Goal: Information Seeking & Learning: Learn about a topic

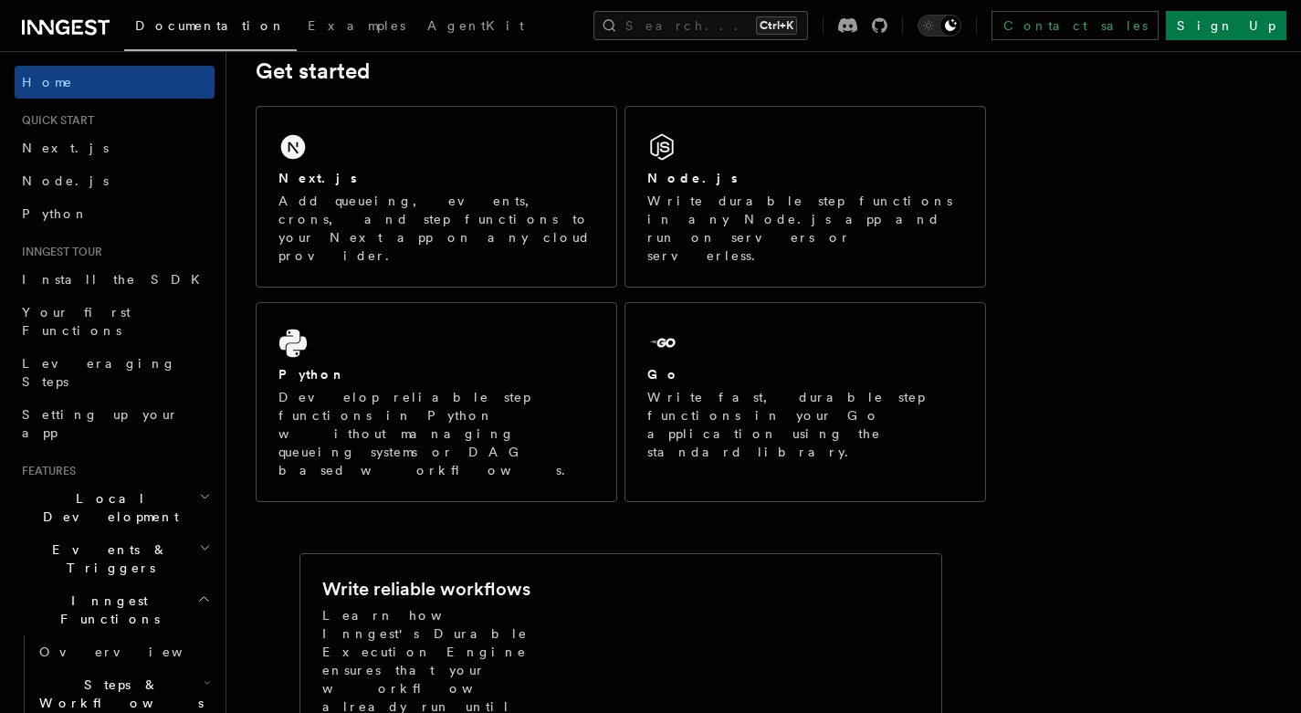
scroll to position [269, 0]
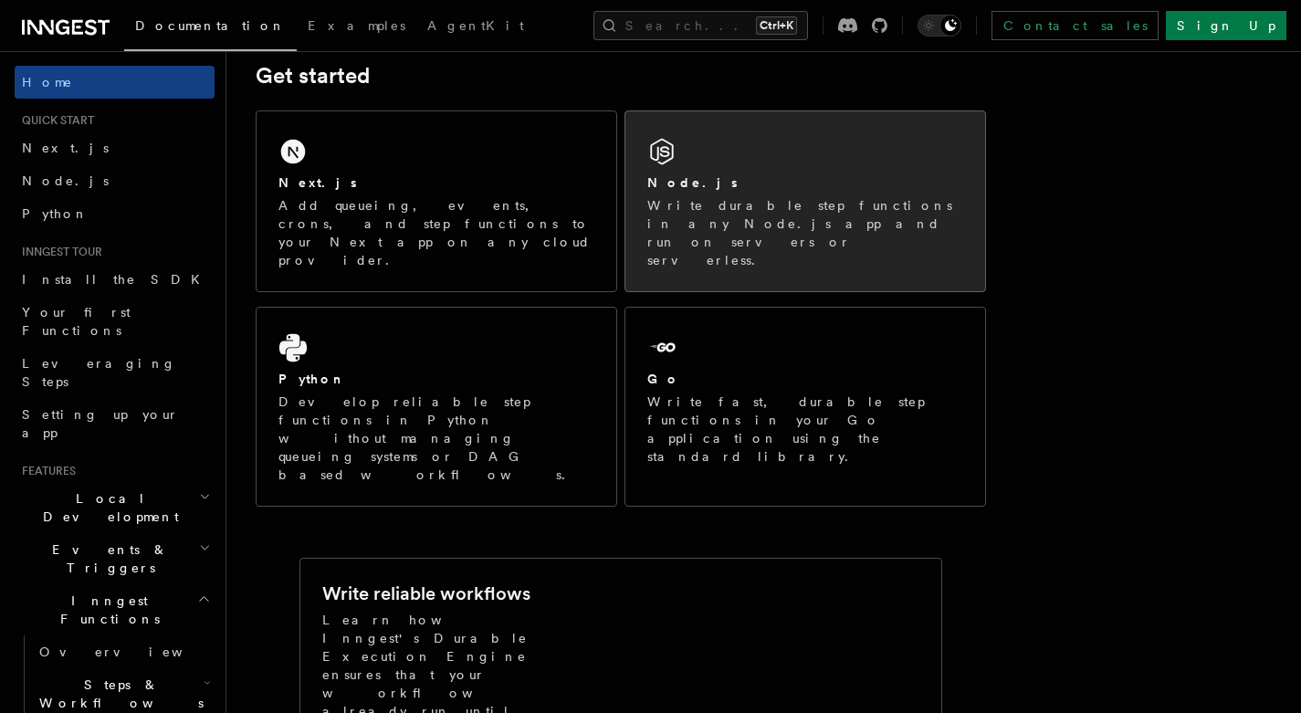
click at [668, 226] on p "Write durable step functions in any Node.js app and run on servers or serverles…" at bounding box center [805, 232] width 316 height 73
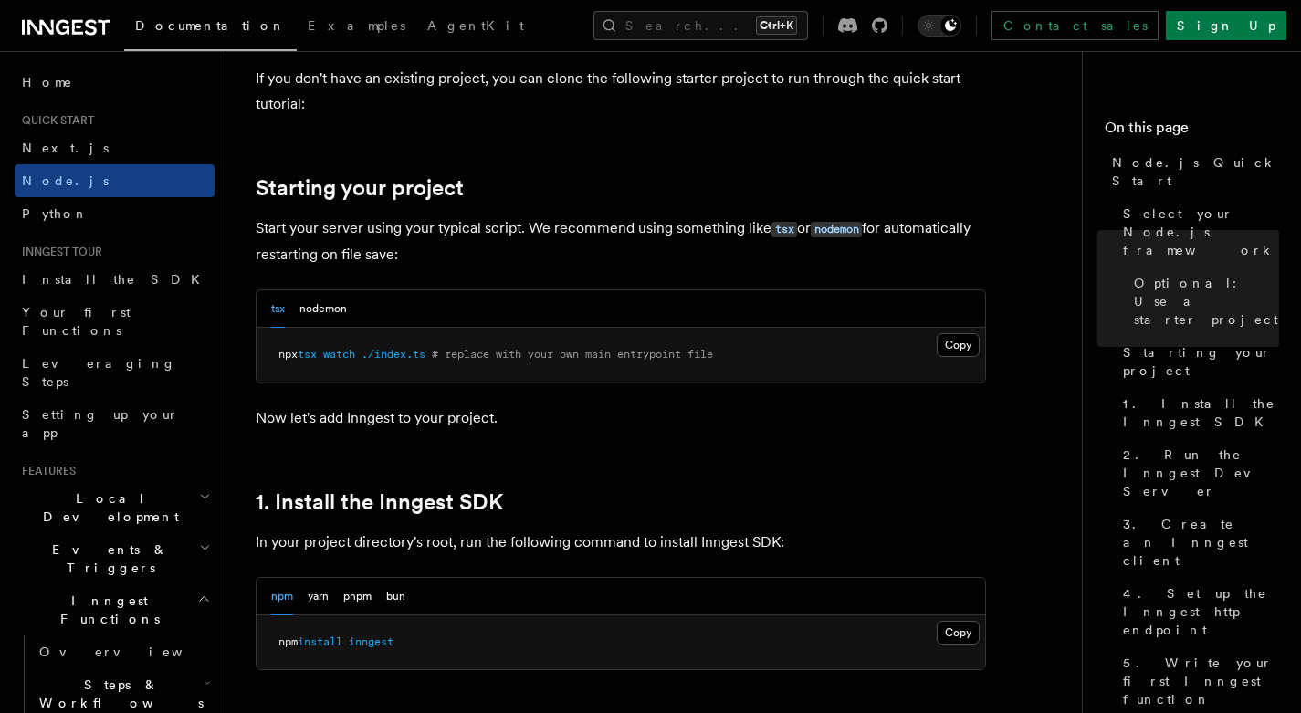
scroll to position [780, 0]
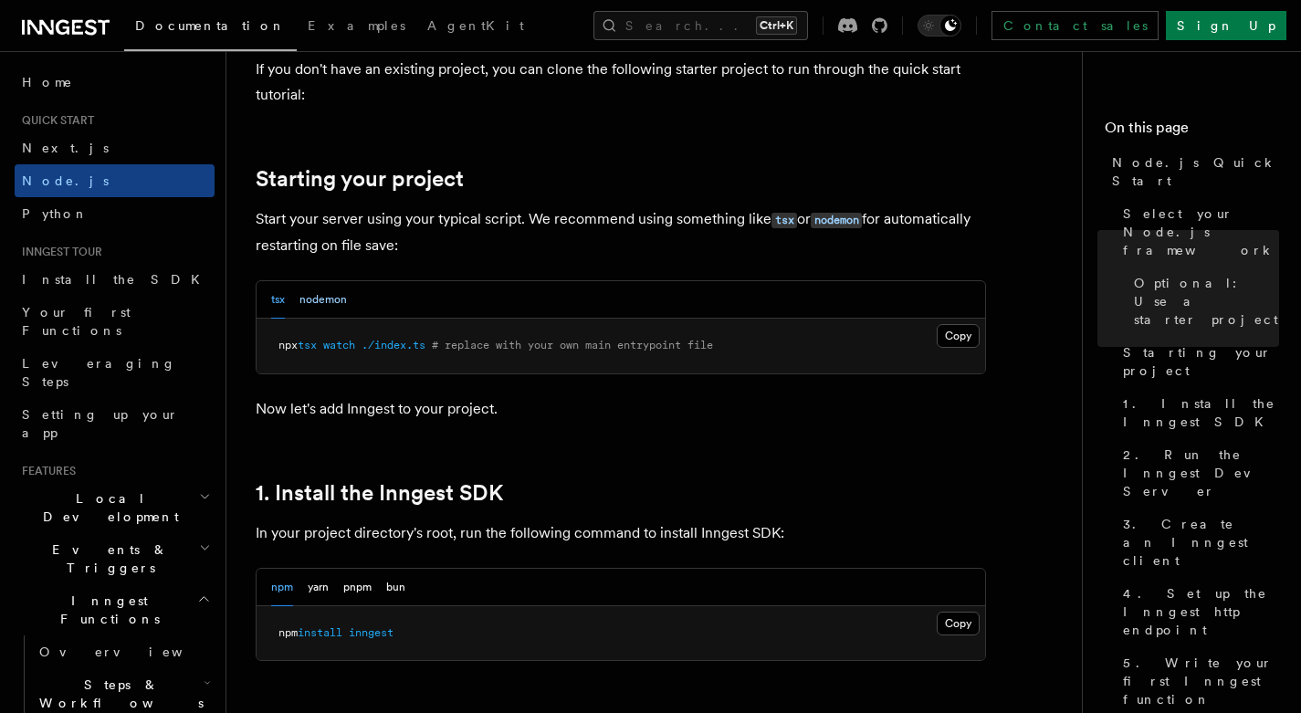
click at [318, 306] on button "nodemon" at bounding box center [323, 299] width 47 height 37
click at [266, 306] on div "tsx nodemon" at bounding box center [621, 299] width 729 height 37
click at [275, 305] on button "tsx" at bounding box center [278, 299] width 14 height 37
click at [339, 304] on button "nodemon" at bounding box center [323, 299] width 47 height 37
click at [258, 289] on div "tsx nodemon" at bounding box center [621, 299] width 729 height 37
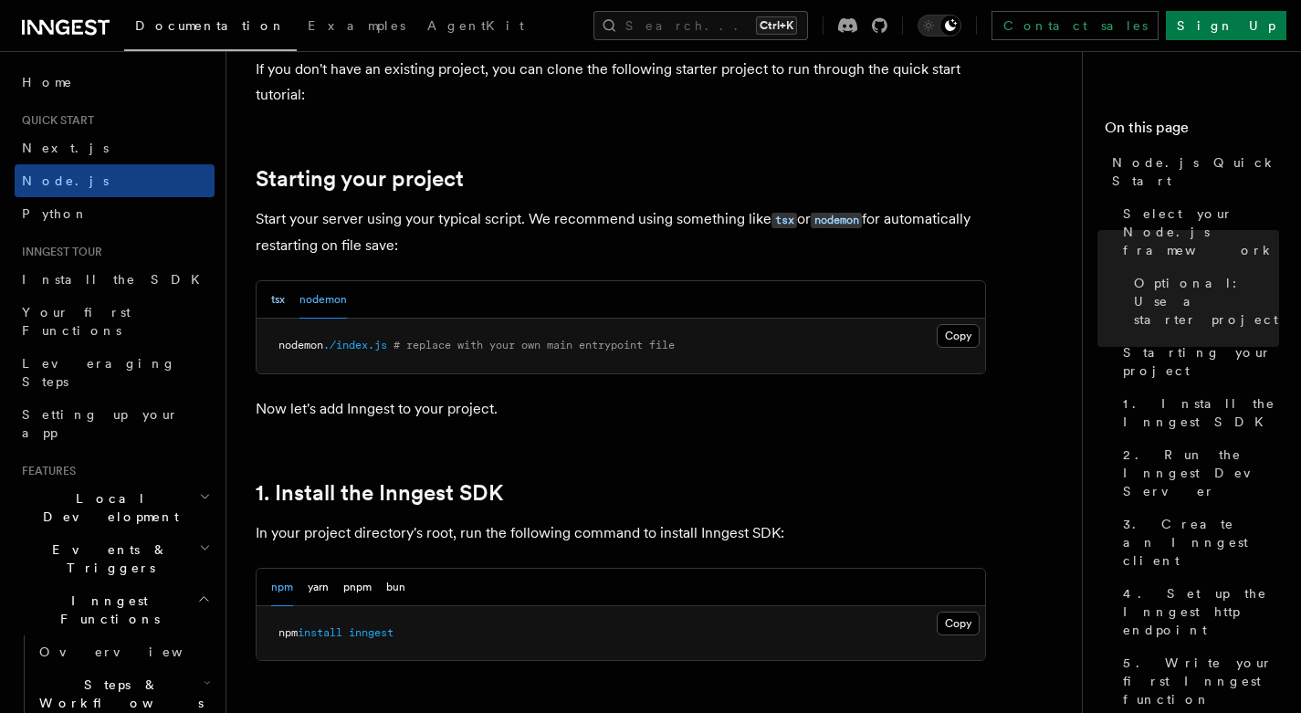
click at [273, 298] on button "tsx" at bounding box center [278, 299] width 14 height 37
click at [318, 303] on button "nodemon" at bounding box center [323, 299] width 47 height 37
click at [277, 305] on button "tsx" at bounding box center [278, 299] width 14 height 37
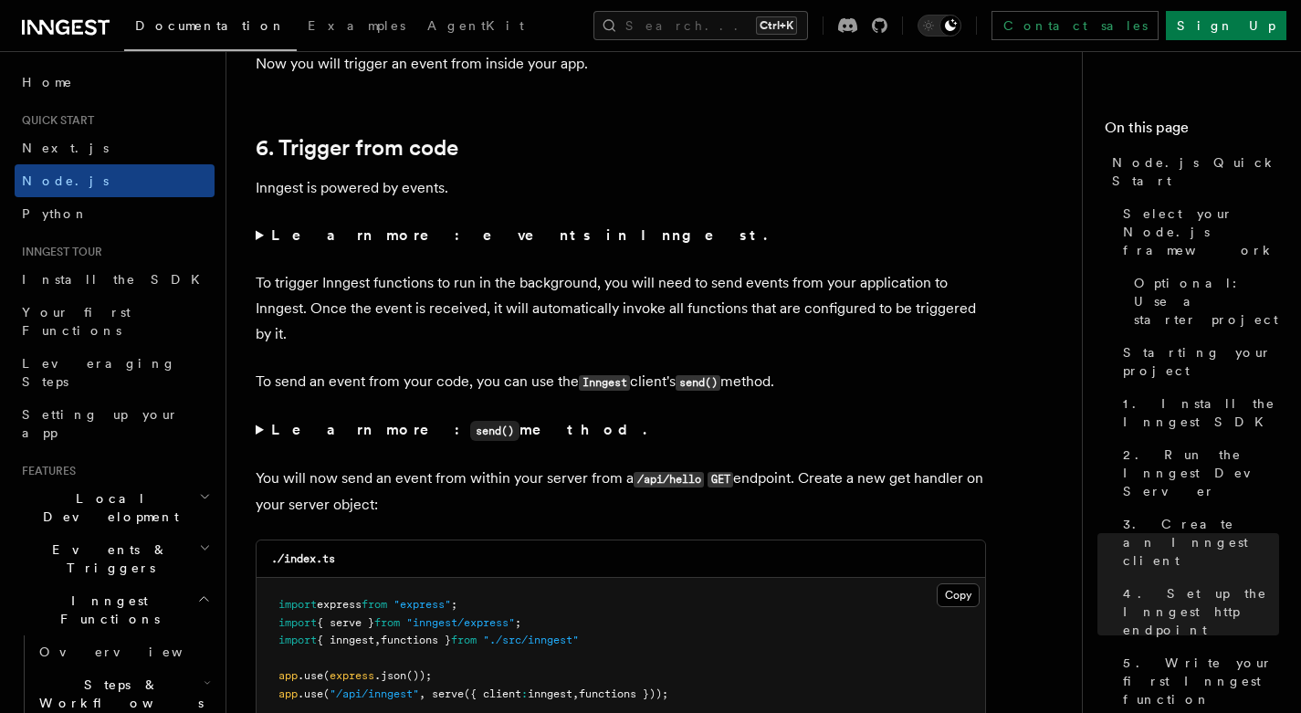
scroll to position [9262, 0]
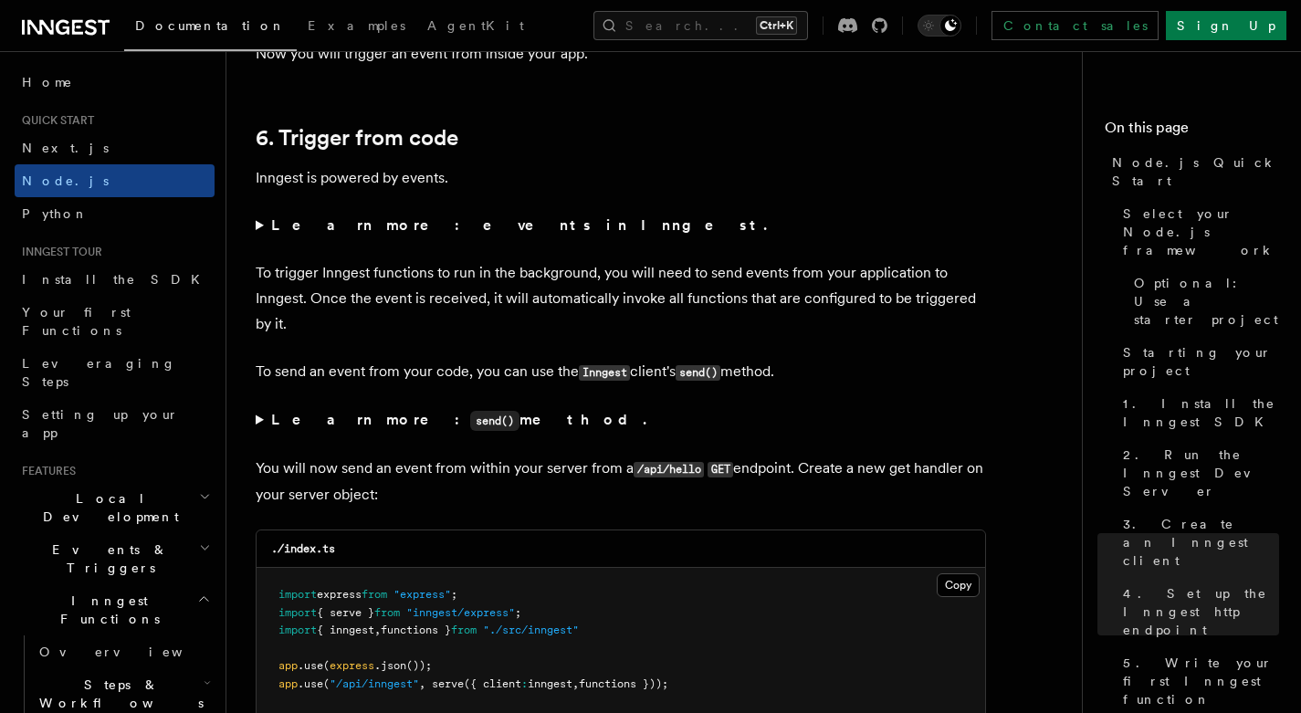
click at [257, 238] on summary "Learn more: events in Inngest." at bounding box center [621, 226] width 731 height 26
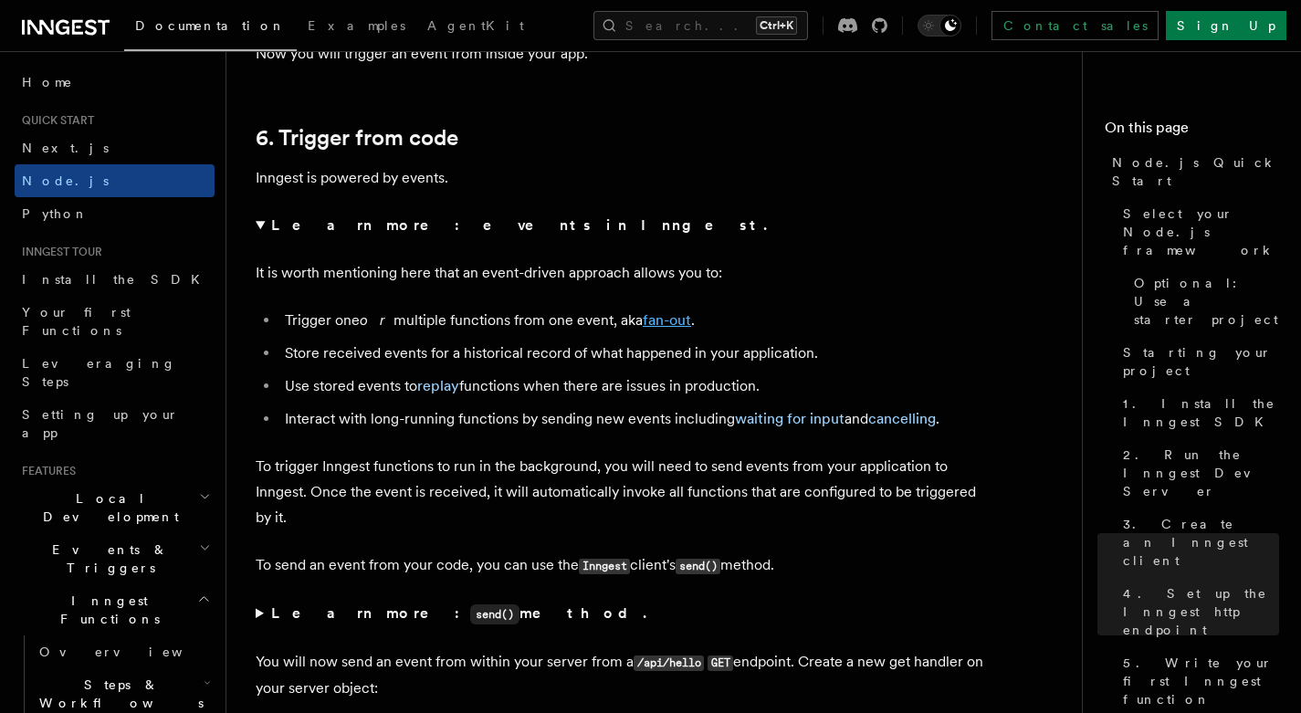
click at [656, 329] on link "fan-out" at bounding box center [667, 319] width 48 height 17
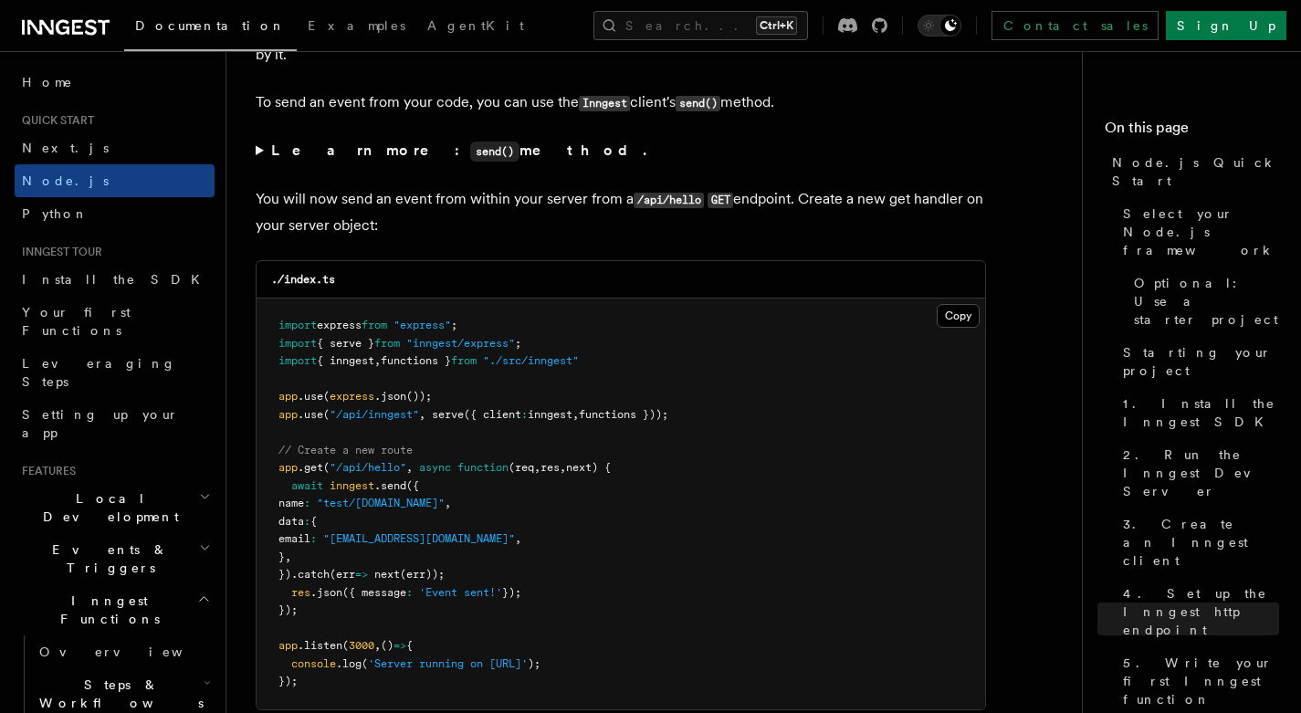
scroll to position [9726, 0]
click at [260, 163] on summary "Learn more: send() method." at bounding box center [621, 150] width 731 height 26
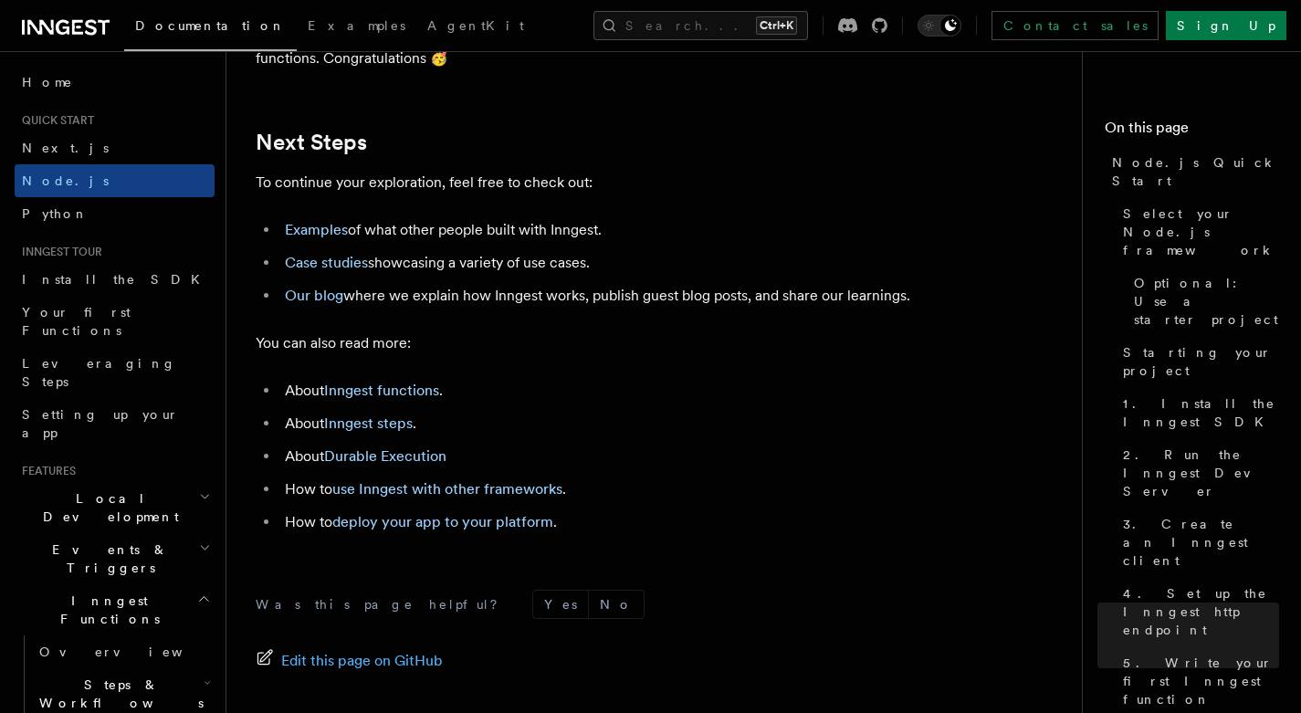
scroll to position [11765, 0]
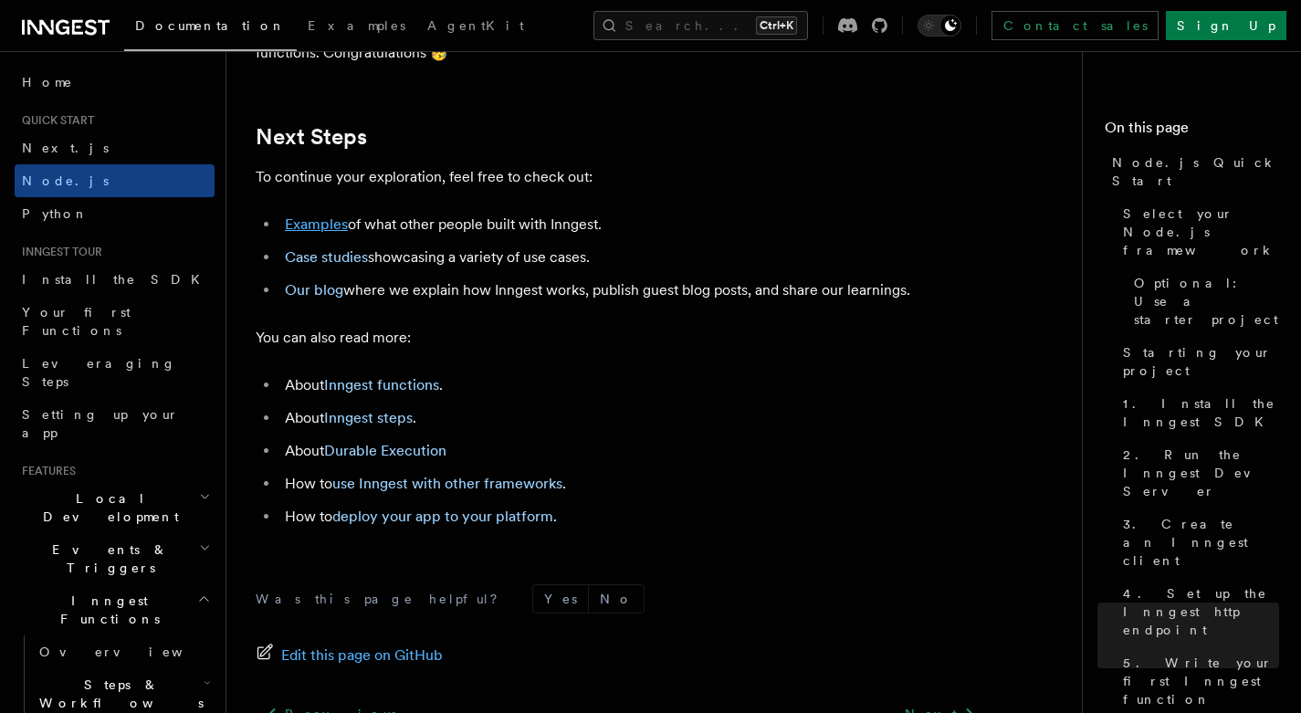
click at [331, 233] on link "Examples" at bounding box center [316, 224] width 63 height 17
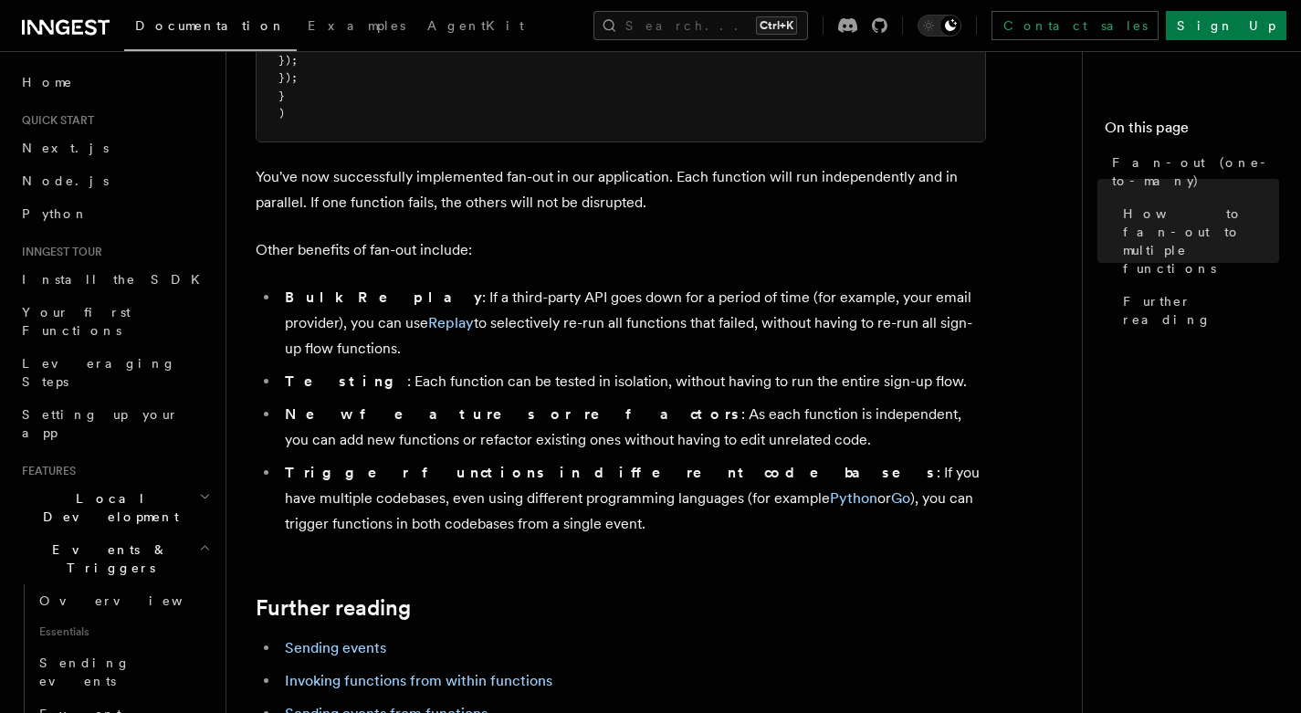
scroll to position [2214, 0]
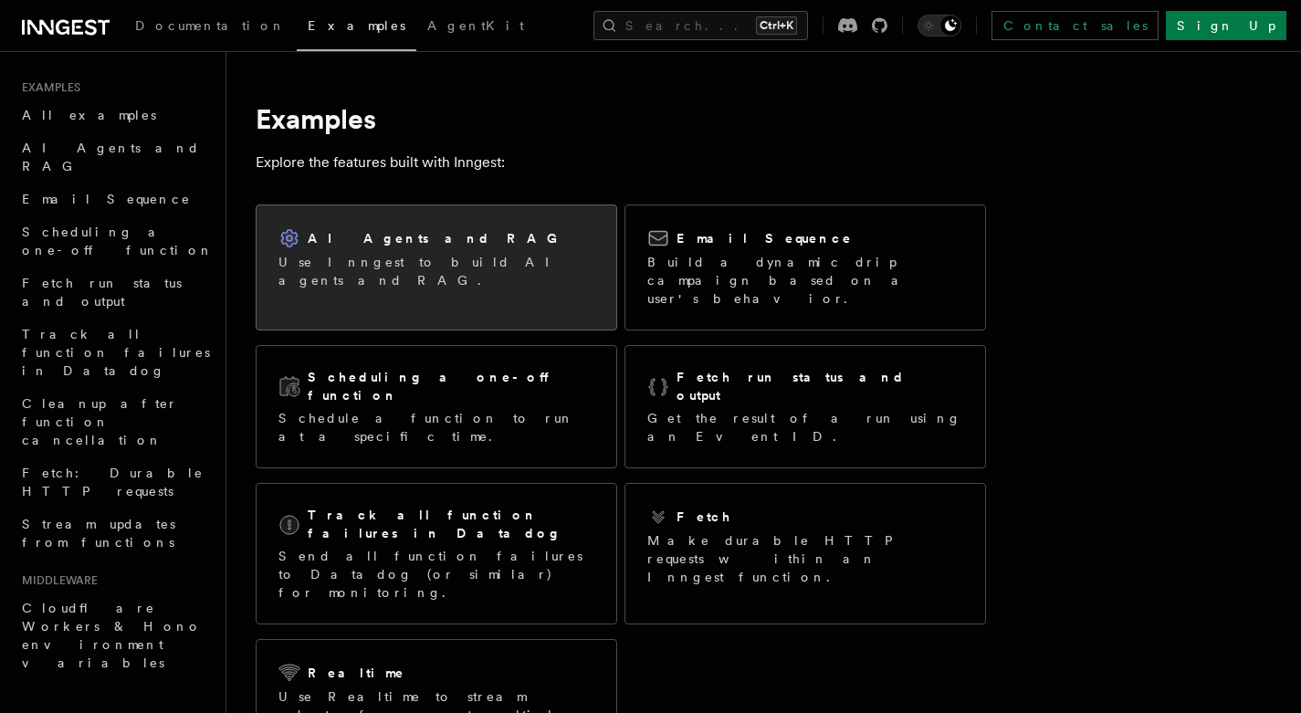
click at [544, 282] on div "AI Agents and RAG Use Inngest to build AI agents and RAG." at bounding box center [437, 258] width 360 height 106
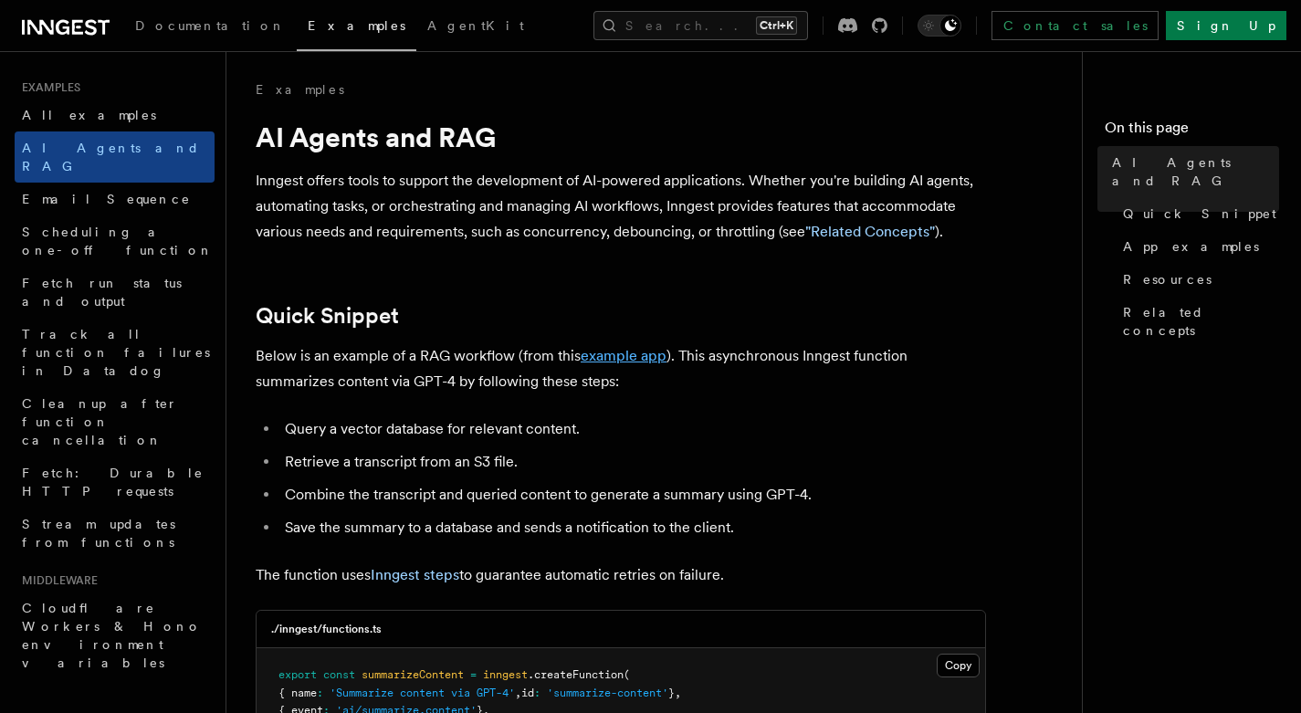
click at [605, 363] on link "example app" at bounding box center [624, 355] width 86 height 17
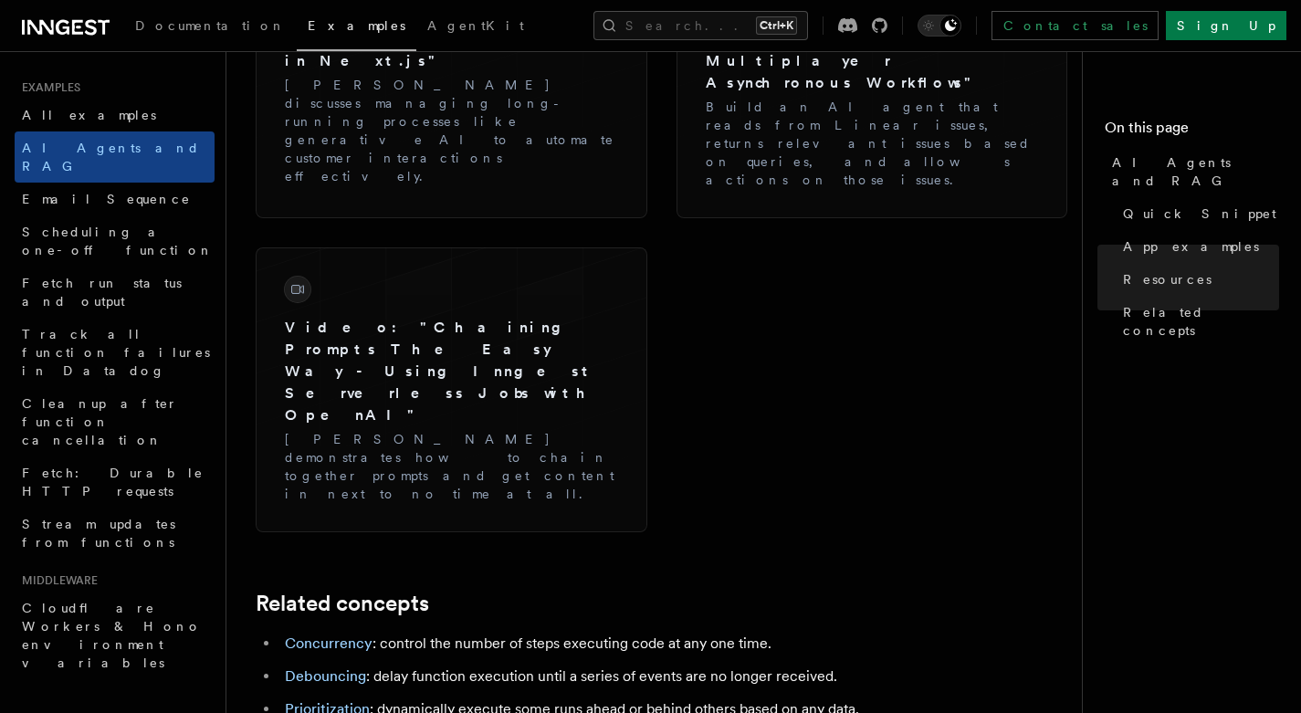
scroll to position [3248, 0]
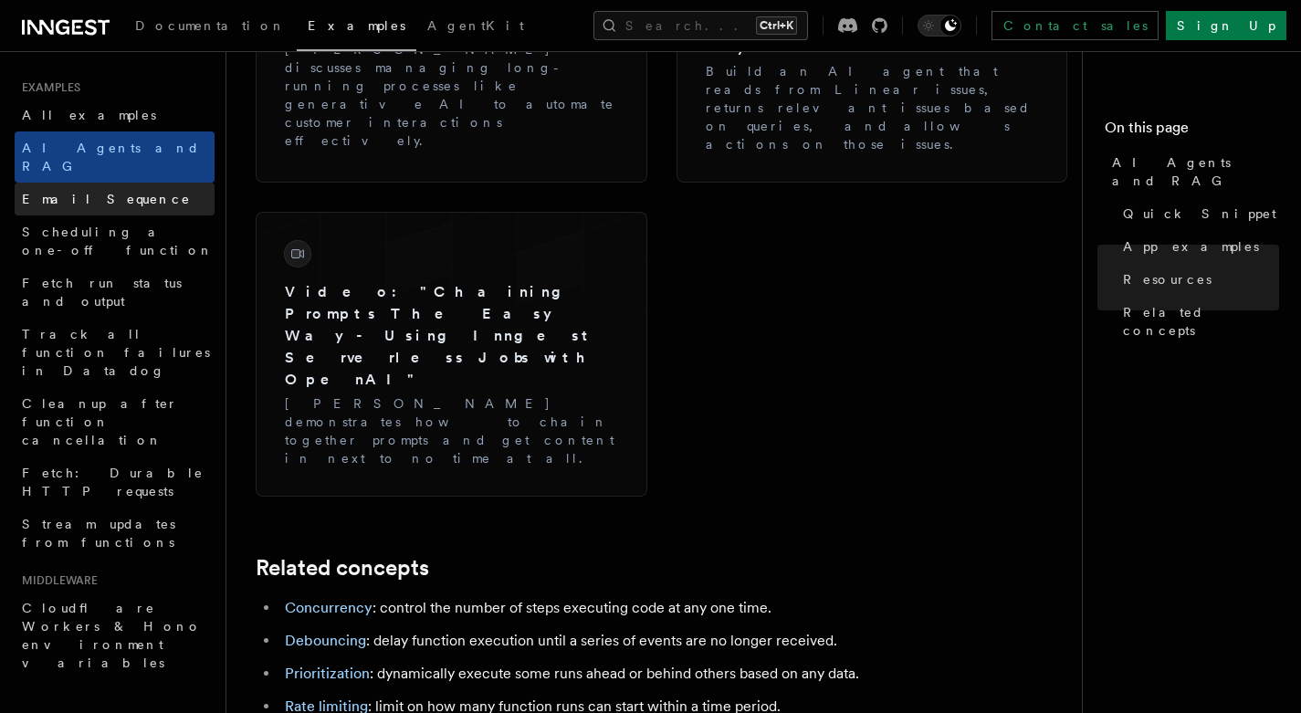
click at [146, 191] on link "Email Sequence" at bounding box center [115, 199] width 200 height 33
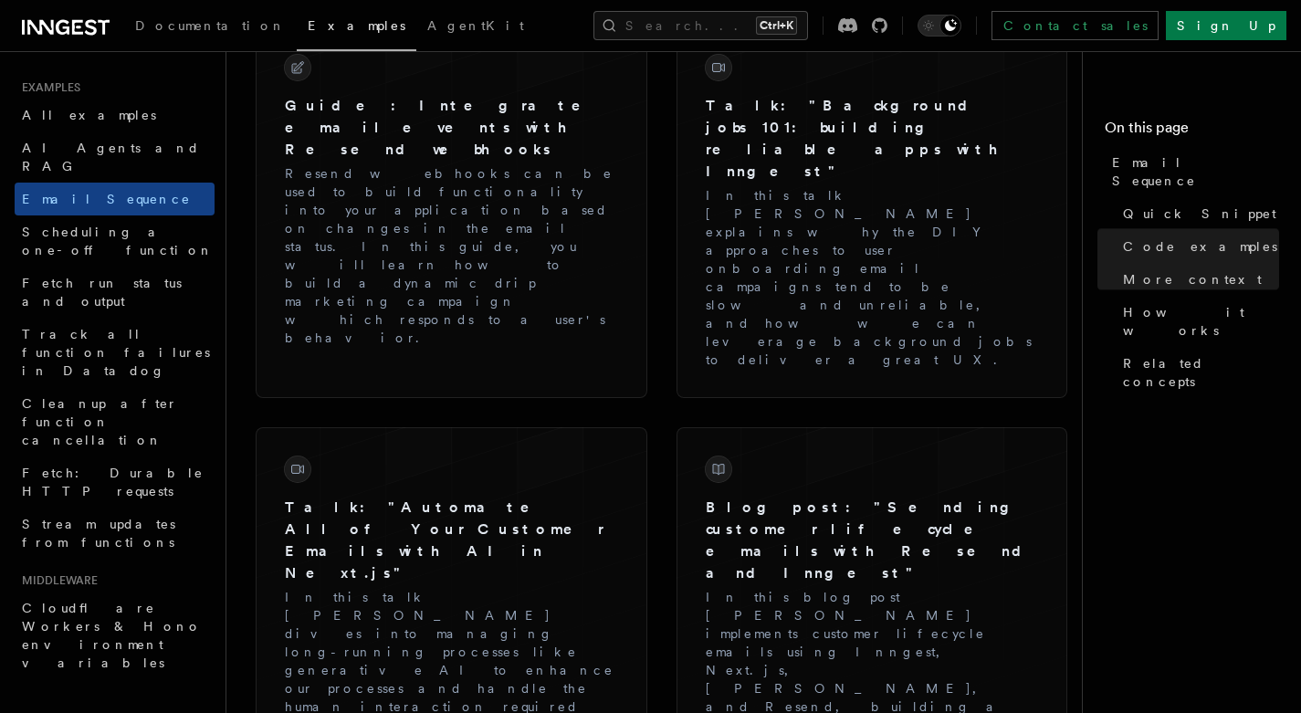
scroll to position [2310, 0]
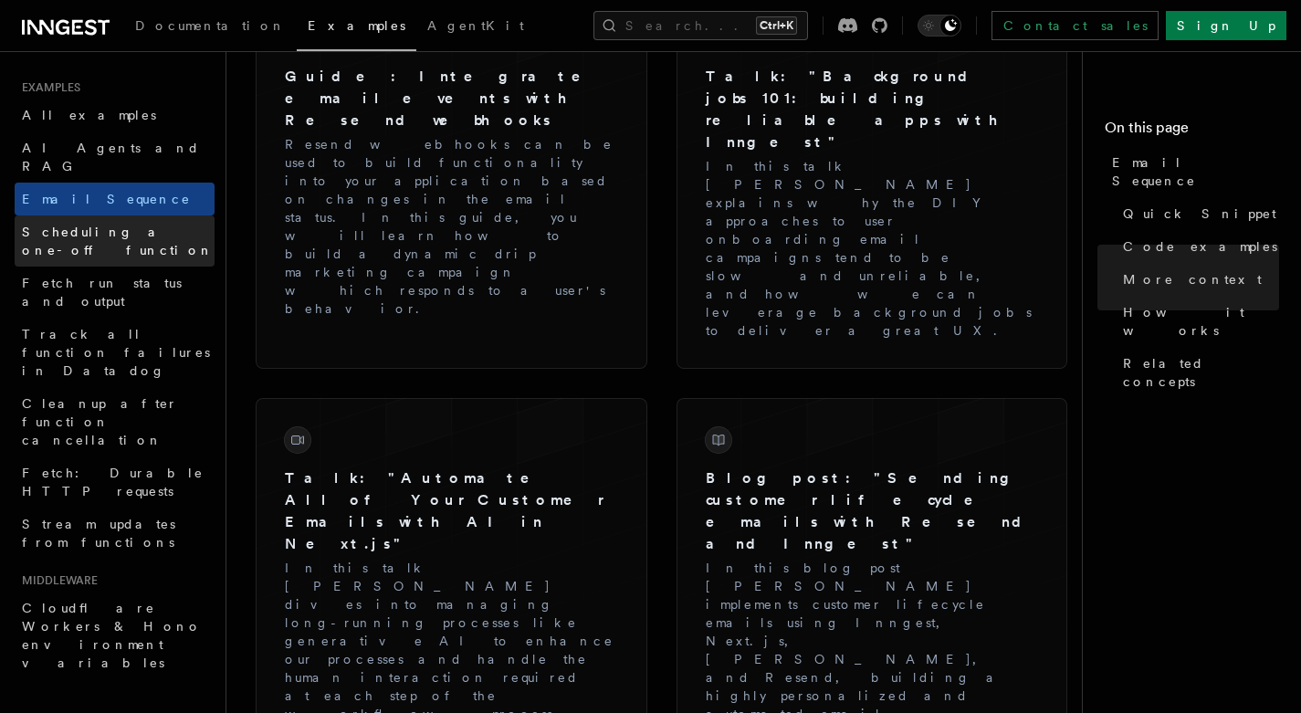
click at [108, 225] on span "Scheduling a one-off function" at bounding box center [118, 241] width 192 height 33
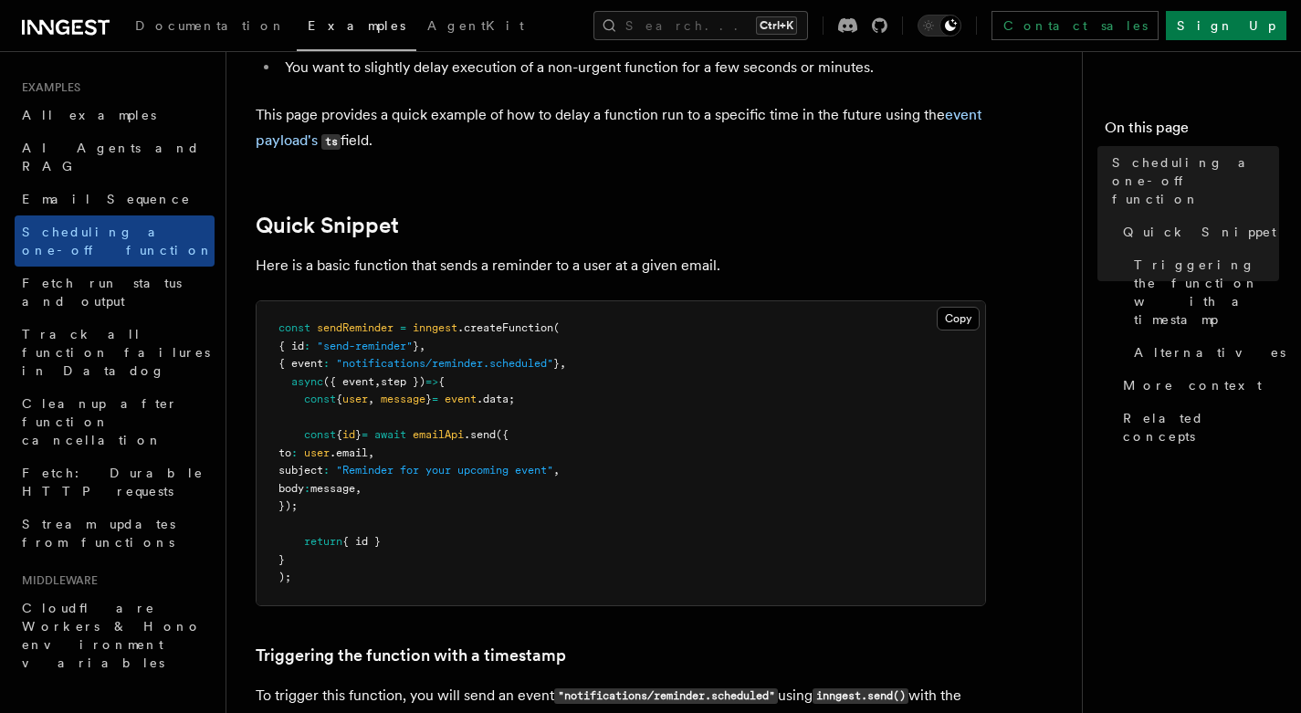
scroll to position [187, 0]
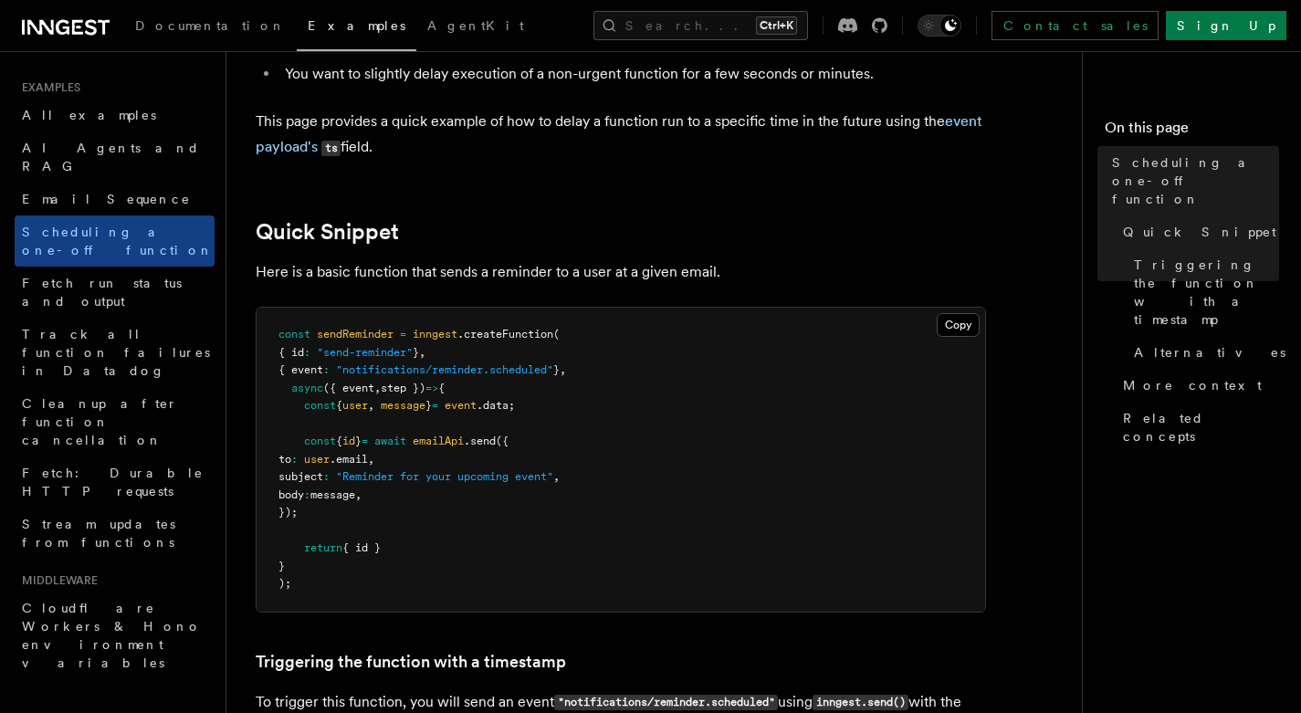
click at [675, 441] on pre "const sendReminder = inngest .createFunction ( { id : "send-reminder" } , { eve…" at bounding box center [621, 460] width 729 height 304
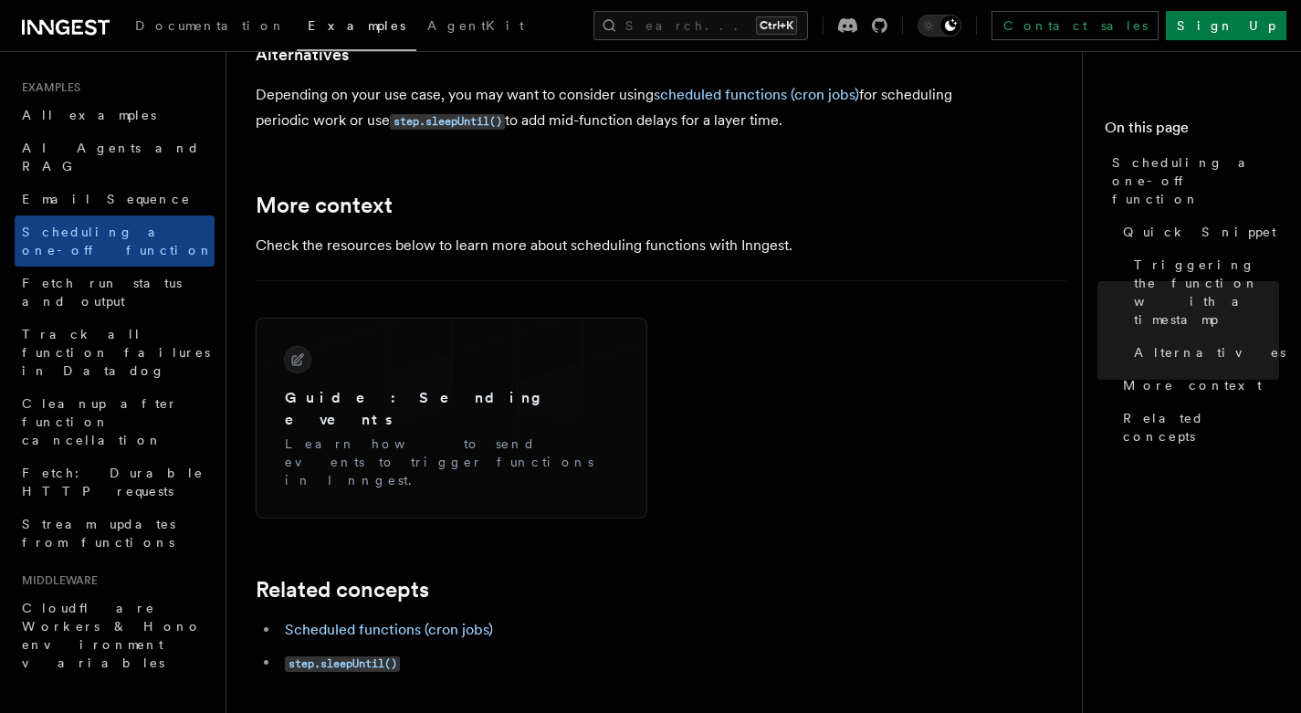
scroll to position [1282, 0]
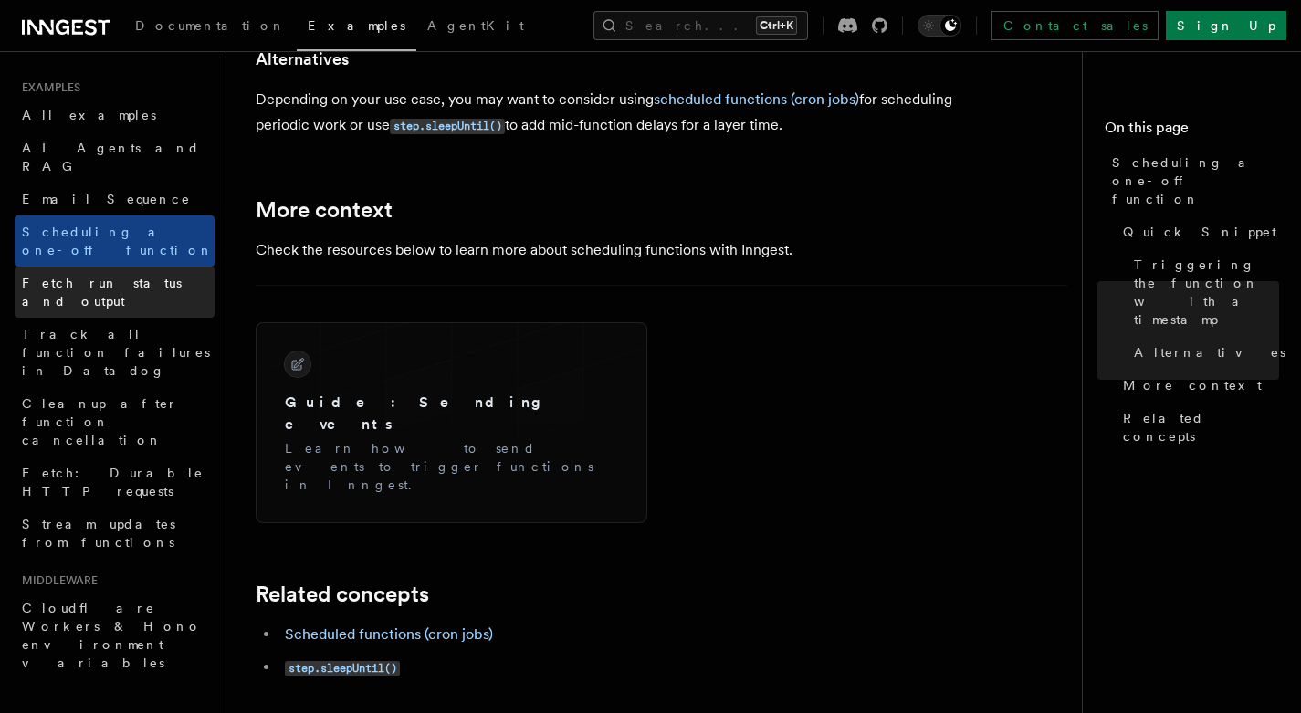
click at [157, 276] on span "Fetch run status and output" at bounding box center [102, 292] width 160 height 33
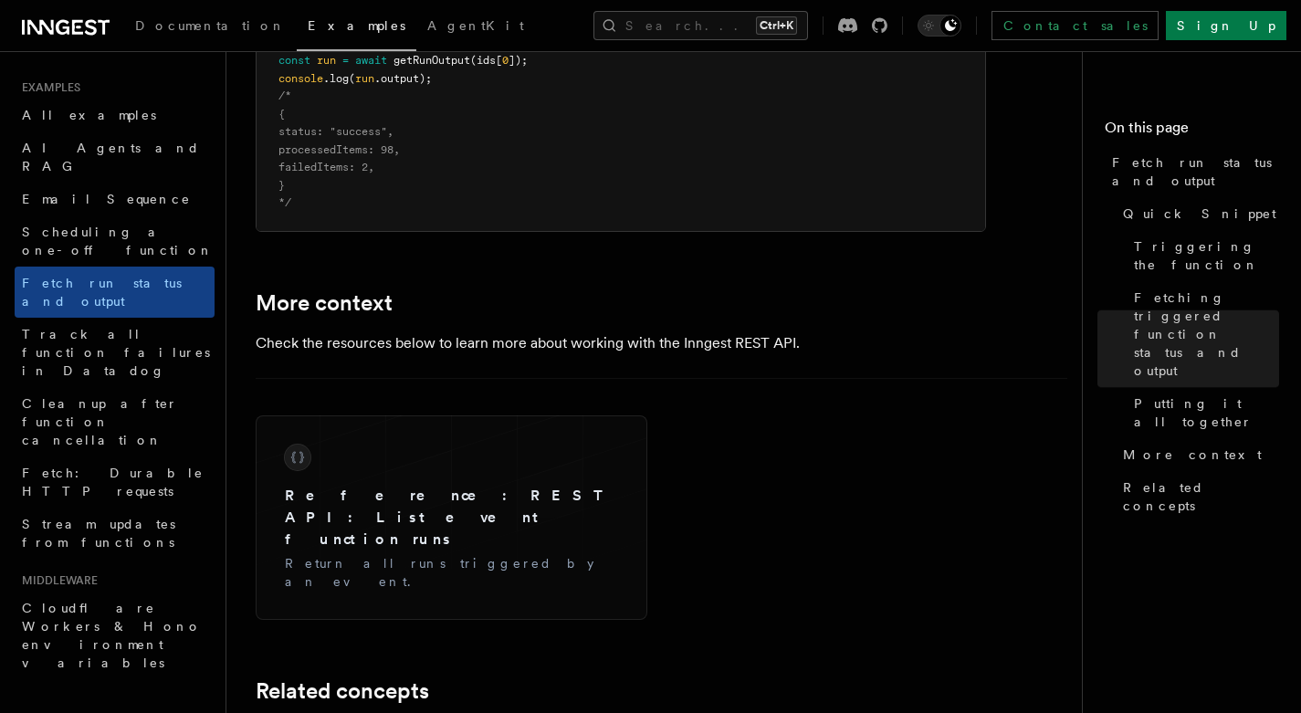
scroll to position [2646, 0]
